Goal: Task Accomplishment & Management: Manage account settings

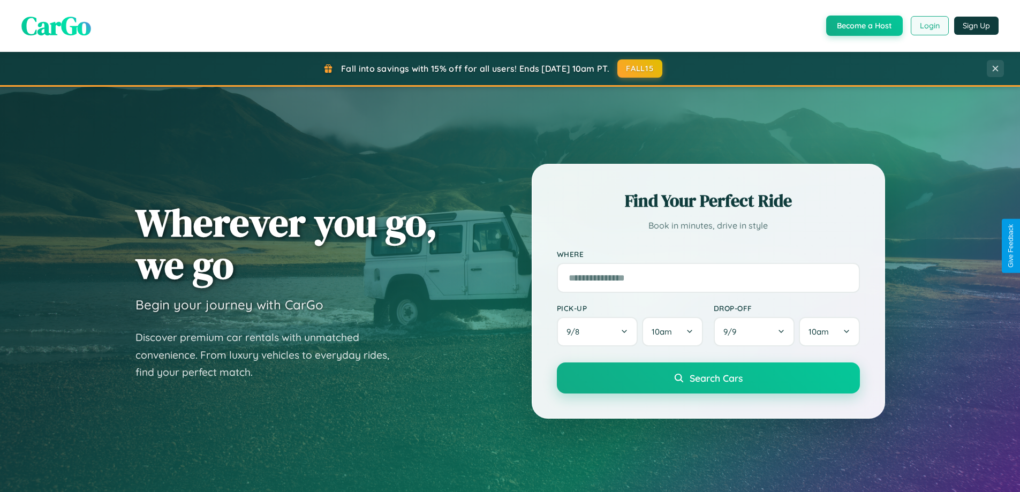
click at [929, 26] on button "Login" at bounding box center [929, 25] width 38 height 19
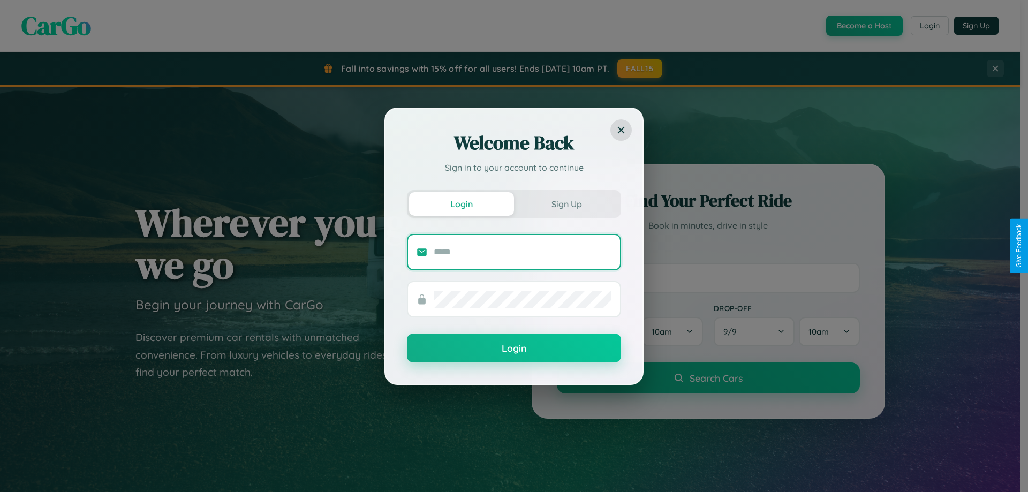
click at [522, 252] on input "text" at bounding box center [523, 252] width 178 height 17
type input "**********"
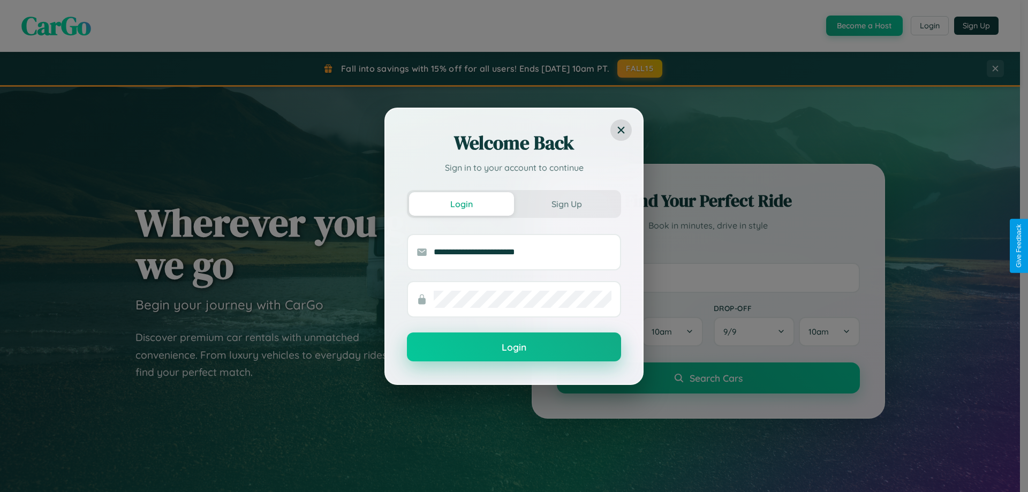
click at [514, 347] on button "Login" at bounding box center [514, 346] width 214 height 29
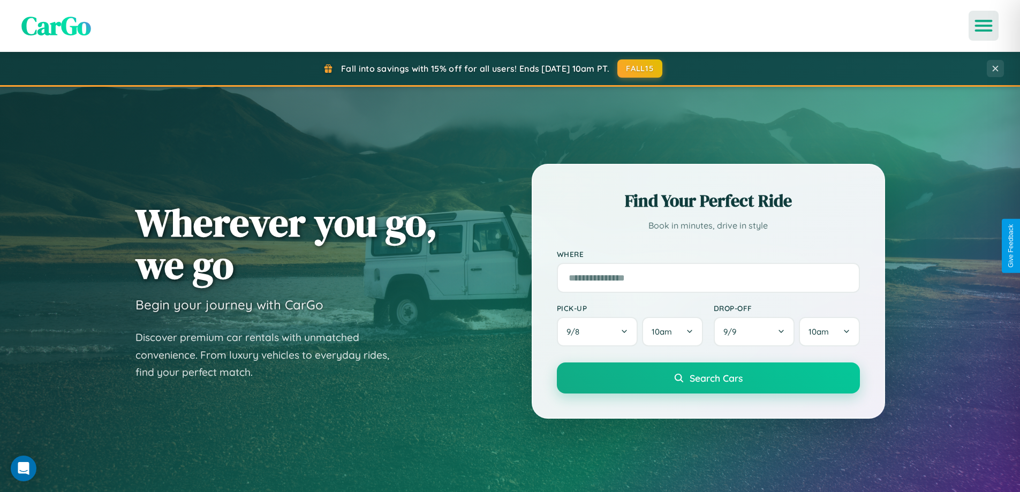
click at [983, 26] on icon "Open menu" at bounding box center [984, 26] width 16 height 10
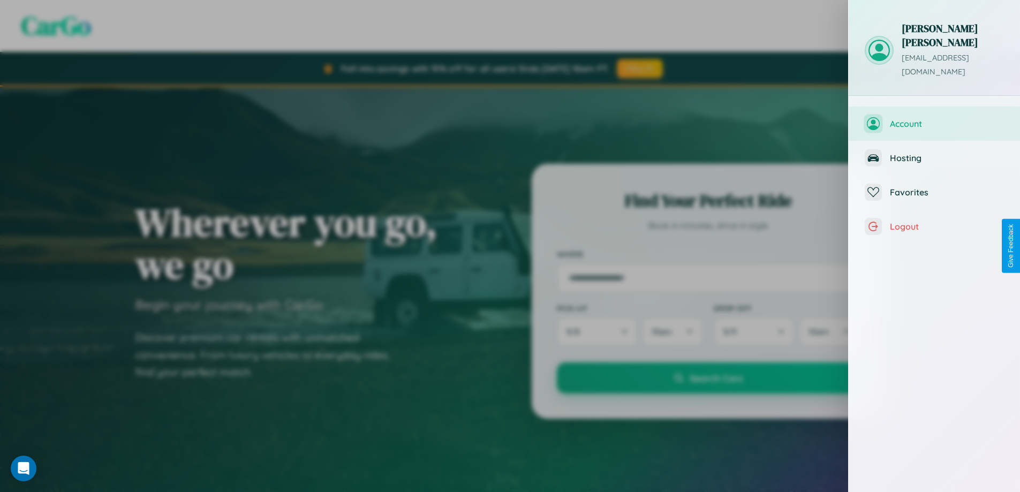
click at [934, 118] on span "Account" at bounding box center [946, 123] width 114 height 11
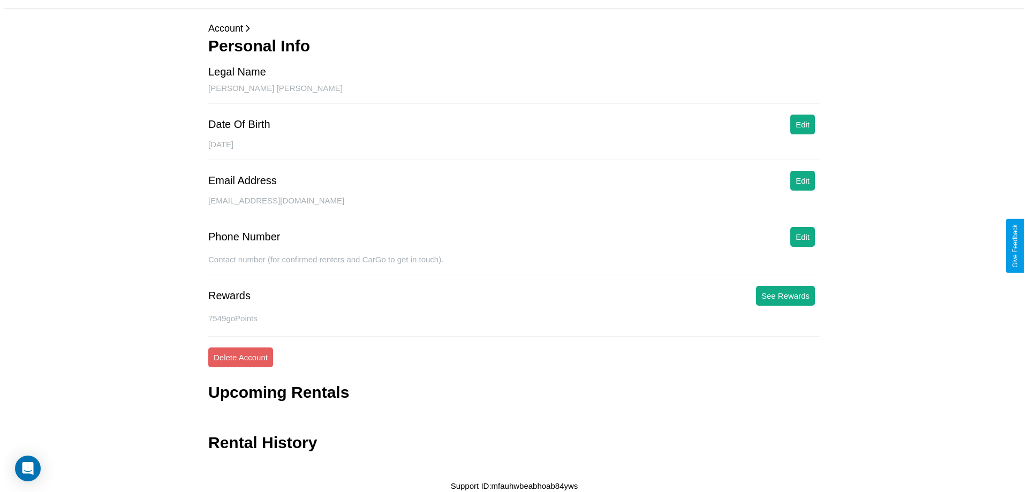
scroll to position [35, 0]
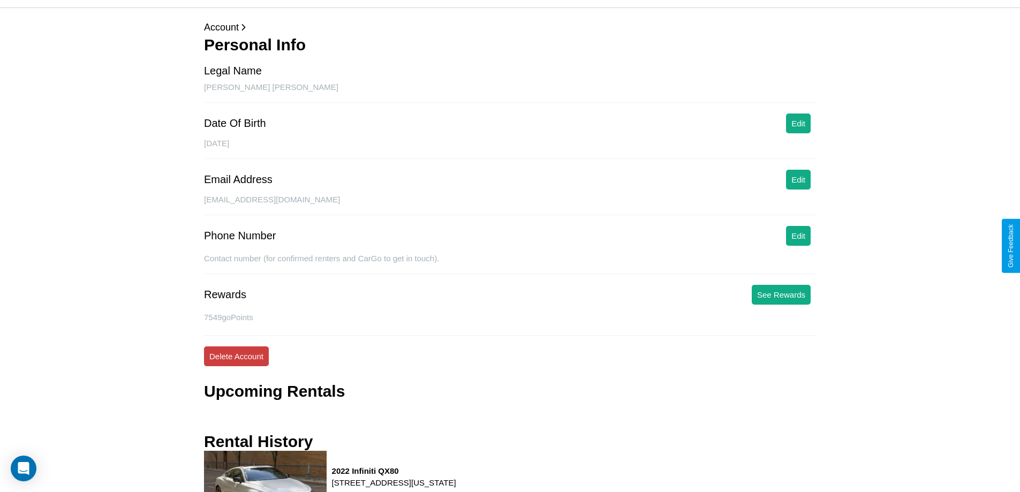
click at [236, 356] on button "Delete Account" at bounding box center [236, 356] width 65 height 20
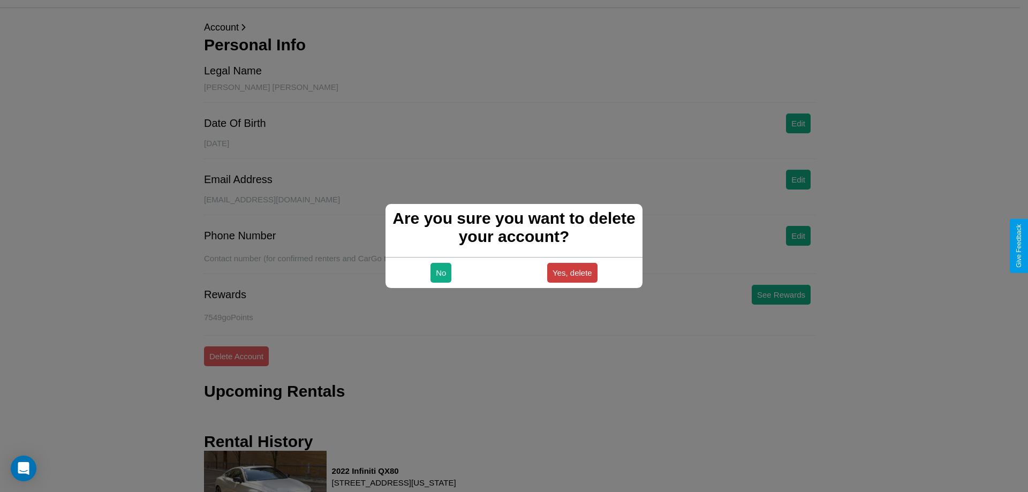
click at [572, 272] on button "Yes, delete" at bounding box center [572, 273] width 50 height 20
